Goal: Information Seeking & Learning: Learn about a topic

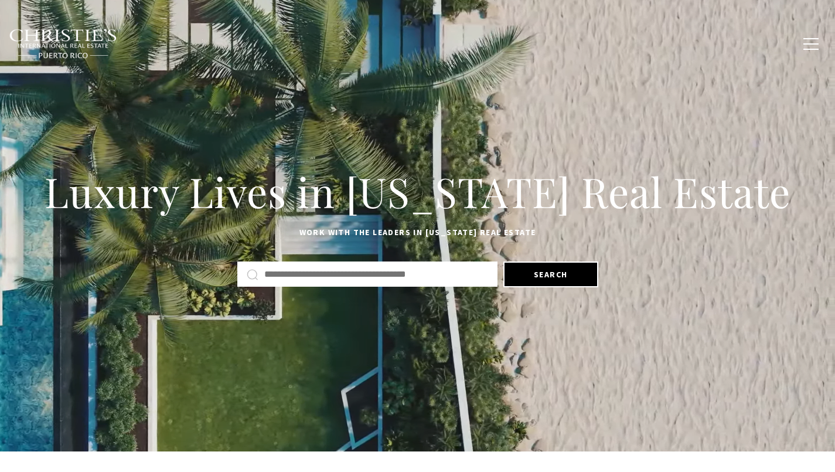
click at [804, 42] on button "button" at bounding box center [810, 44] width 30 height 34
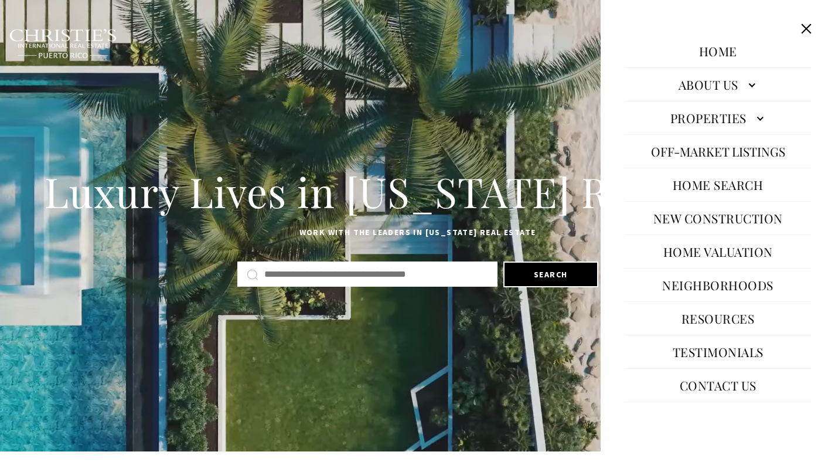
click at [763, 108] on link "Properties" at bounding box center [717, 118] width 187 height 28
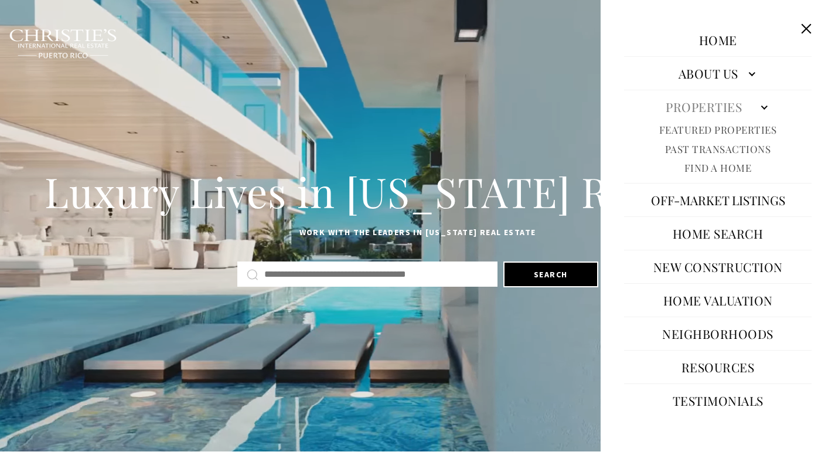
click at [699, 128] on link "Featured Properties" at bounding box center [718, 129] width 118 height 13
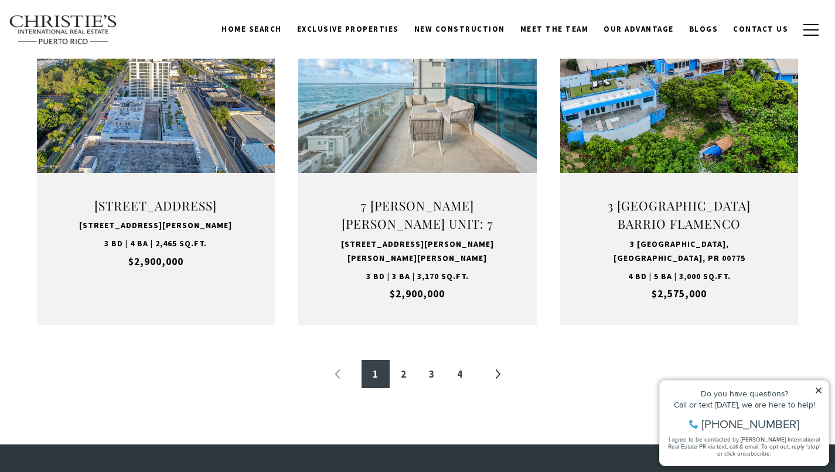
scroll to position [1227, 0]
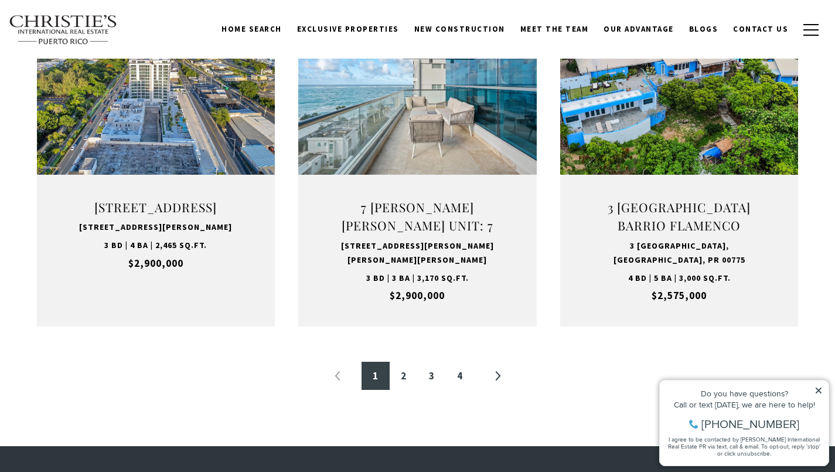
click at [430, 371] on link "3" at bounding box center [432, 375] width 28 height 28
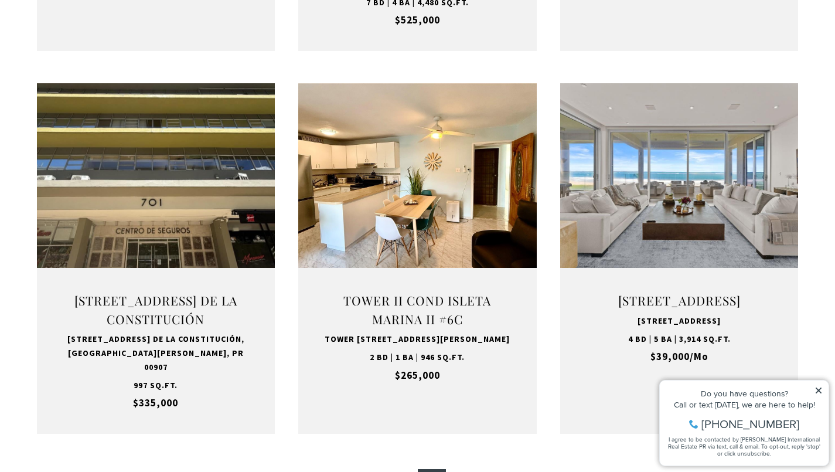
scroll to position [1130, 0]
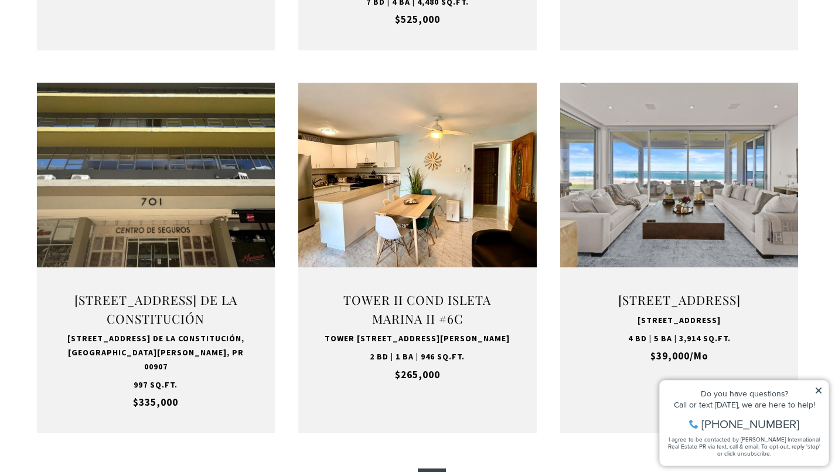
click at [690, 235] on button "VIEW PROPERTY" at bounding box center [679, 235] width 128 height 34
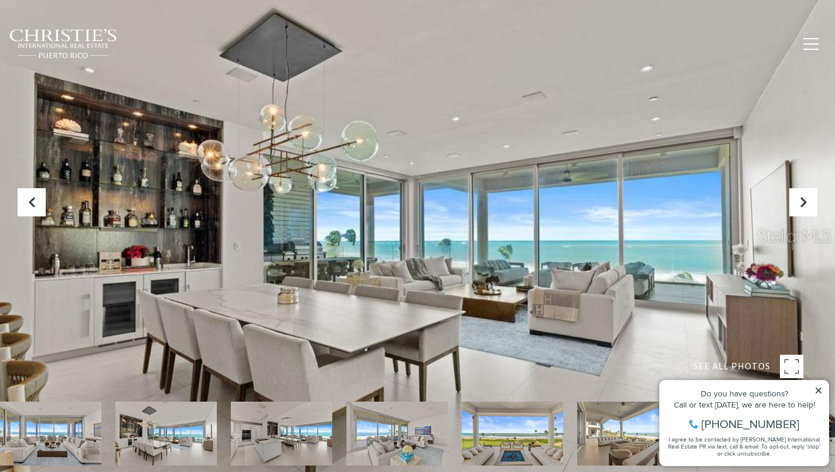
click at [746, 366] on span "SEE ALL PHOTOS" at bounding box center [731, 365] width 77 height 15
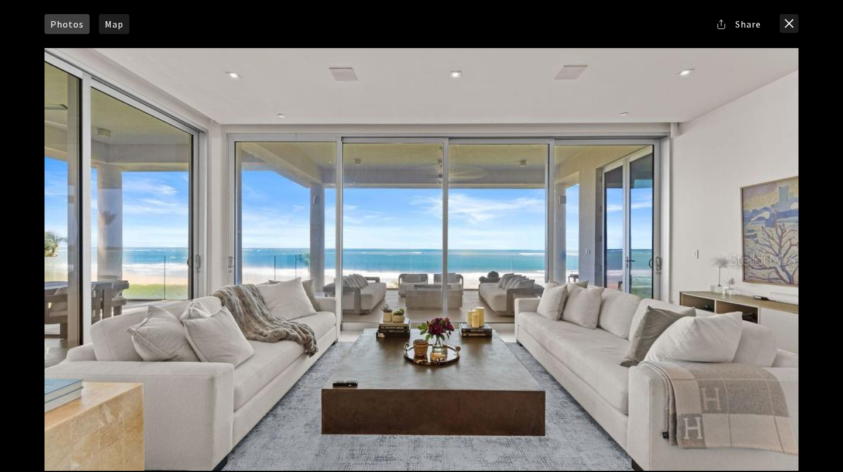
click at [792, 23] on button "close modal" at bounding box center [789, 23] width 19 height 19
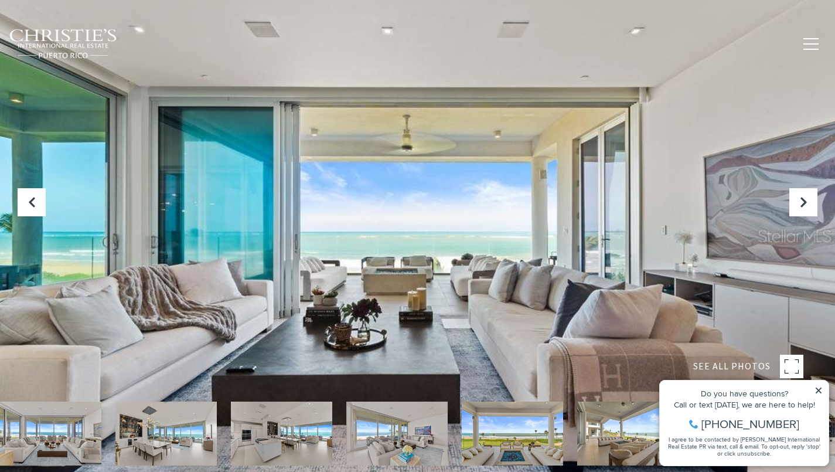
click at [791, 365] on rect at bounding box center [791, 365] width 23 height 23
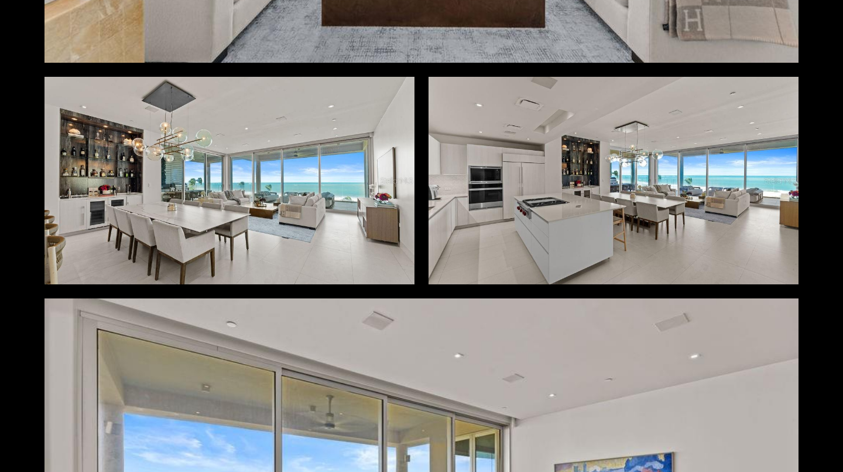
scroll to position [406, 0]
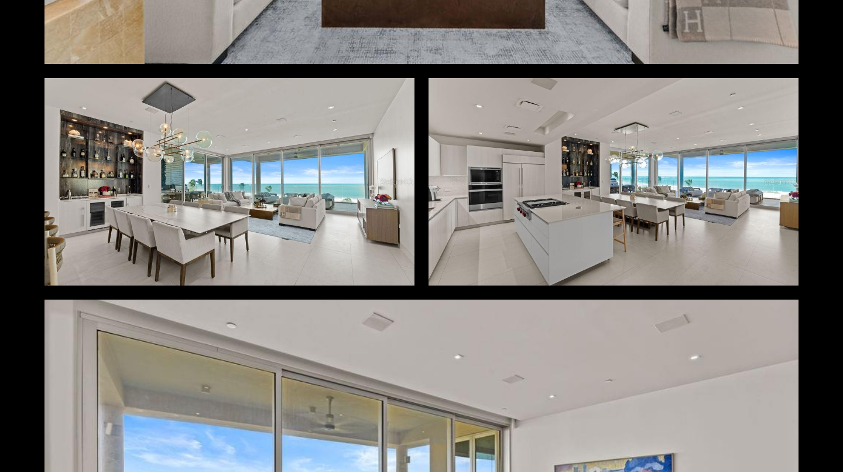
click at [194, 209] on div at bounding box center [230, 181] width 370 height 207
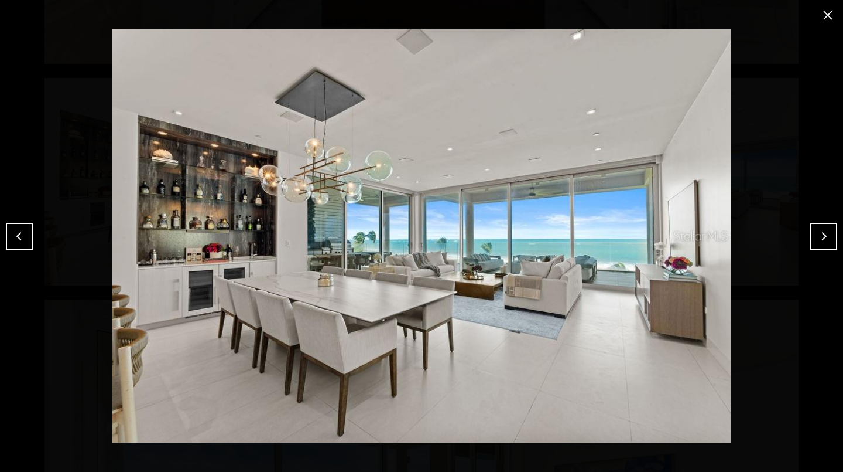
click at [819, 234] on button "Next" at bounding box center [824, 236] width 27 height 27
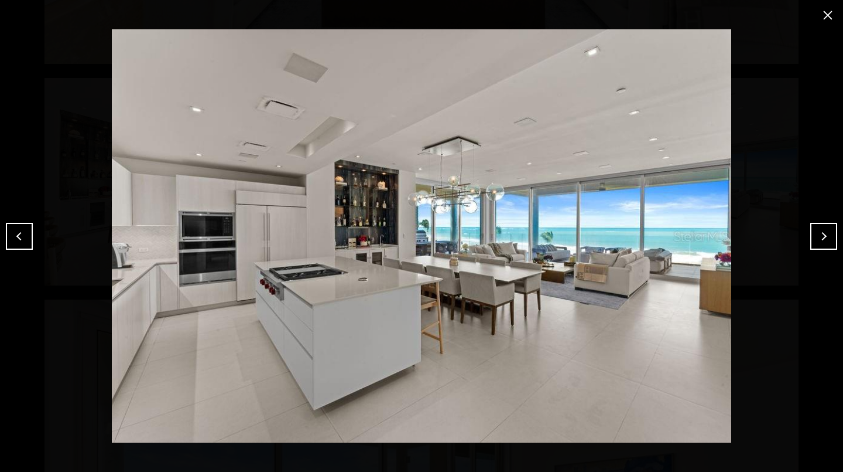
click at [824, 234] on button "Next" at bounding box center [824, 236] width 27 height 27
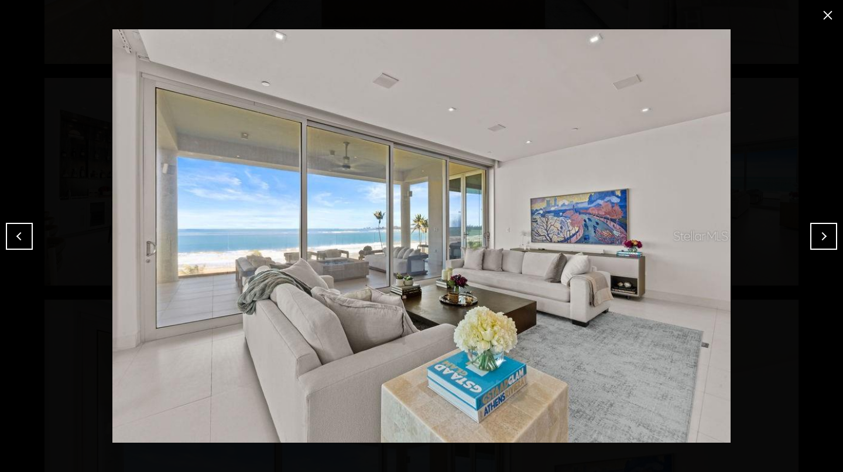
click at [824, 234] on button "Next" at bounding box center [824, 236] width 27 height 27
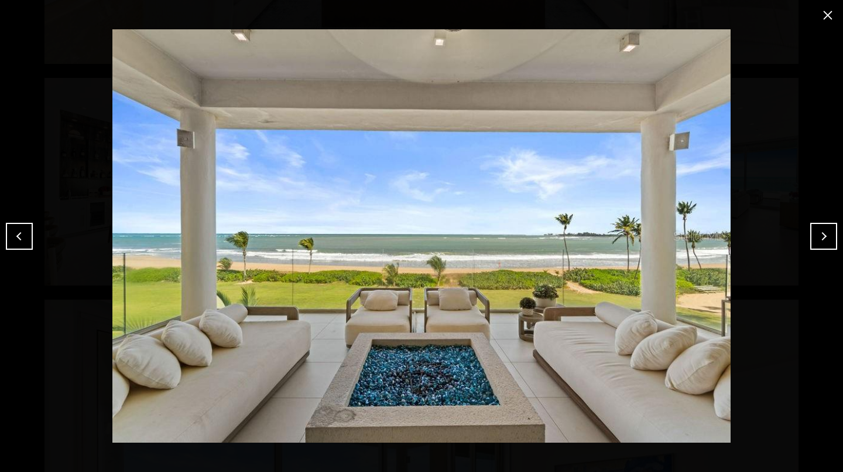
click at [827, 16] on button "close modal" at bounding box center [828, 15] width 19 height 19
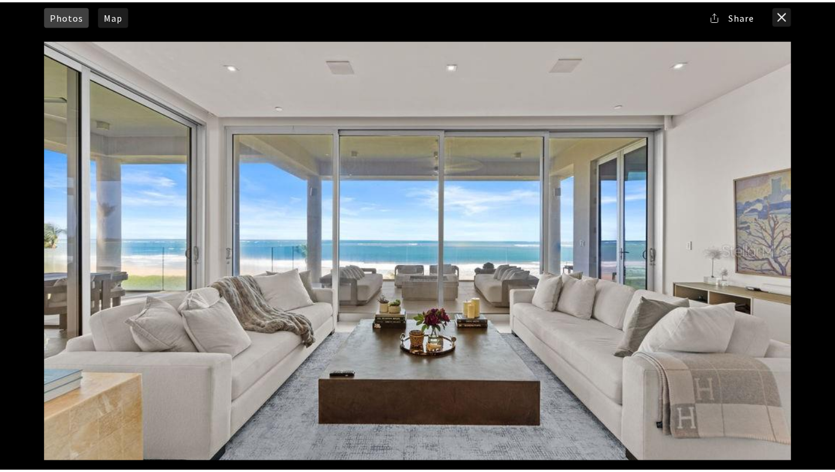
scroll to position [0, 0]
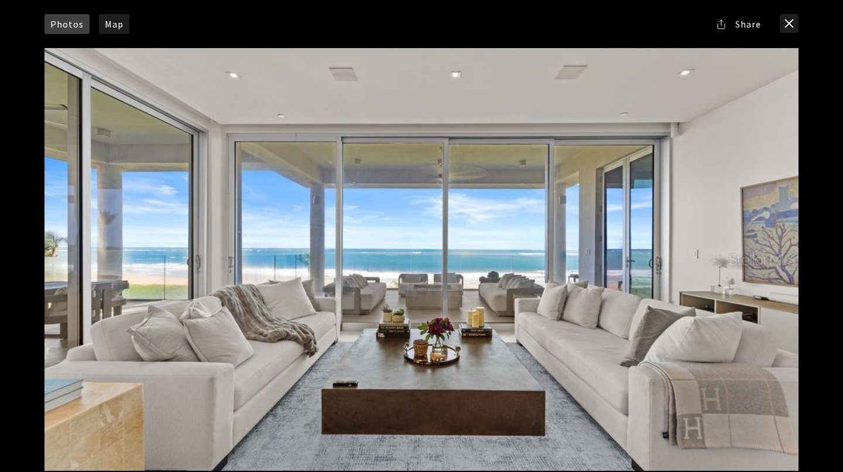
click at [791, 21] on button "close modal" at bounding box center [789, 23] width 19 height 19
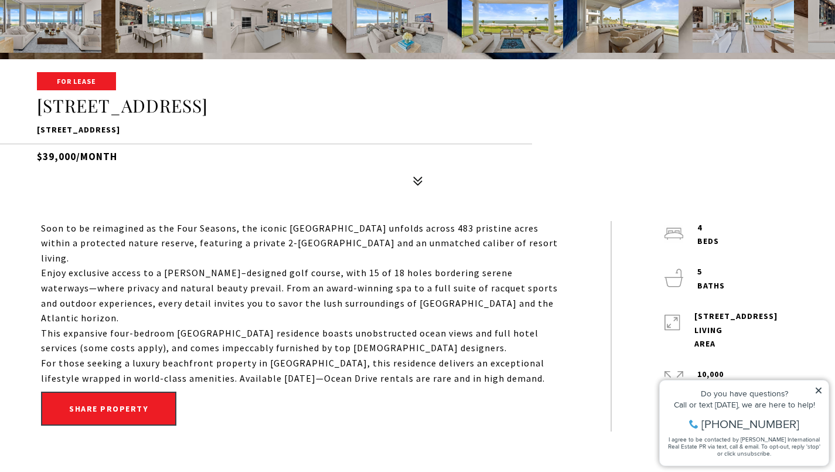
scroll to position [414, 0]
